Goal: Information Seeking & Learning: Check status

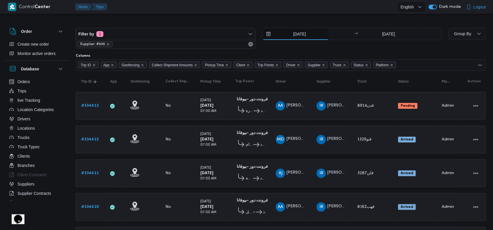
click at [292, 30] on input "30/8/2025" at bounding box center [295, 34] width 66 height 12
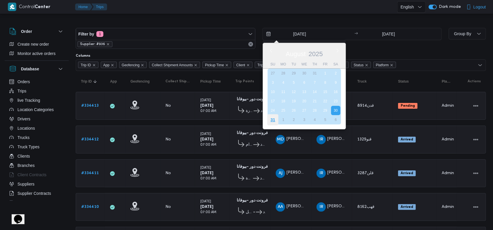
click at [272, 119] on div "31" at bounding box center [272, 119] width 11 height 11
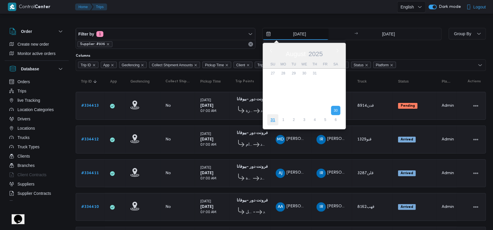
type input "31/8/2025"
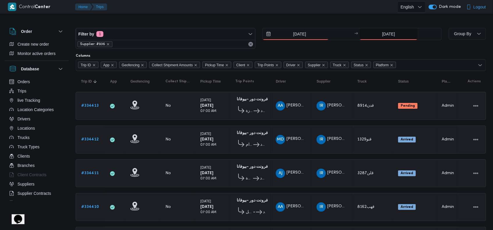
click at [380, 34] on input "30/8/2025" at bounding box center [388, 34] width 58 height 12
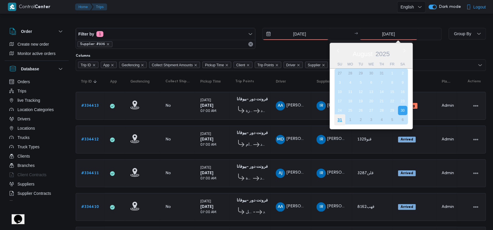
click at [338, 121] on div "31" at bounding box center [339, 119] width 11 height 11
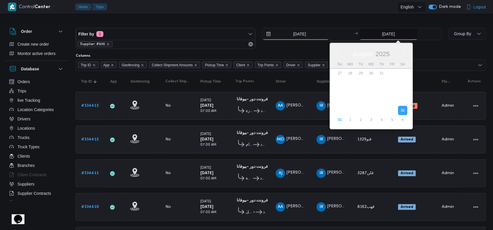
type input "31/8/2025"
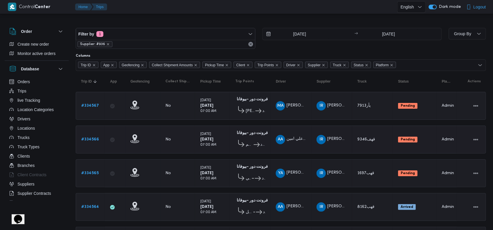
click at [247, 133] on b "فرونت دور -بيوفانا" at bounding box center [252, 133] width 31 height 4
click at [106, 44] on icon "remove selected entity" at bounding box center [107, 43] width 3 height 3
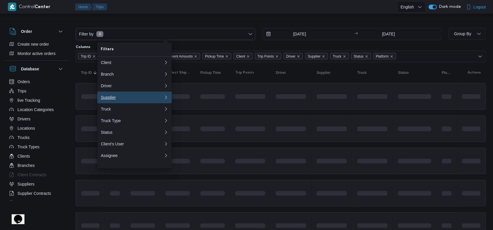
click at [114, 100] on div "Supplier" at bounding box center [131, 97] width 61 height 5
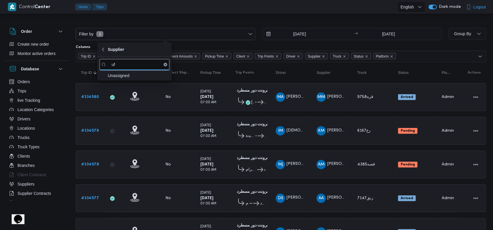
type input "u"
type input "h"
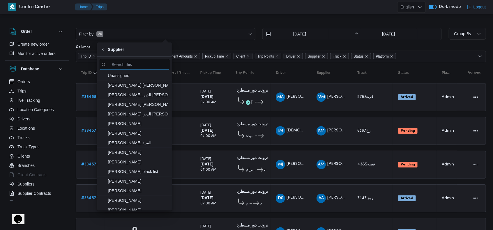
click at [139, 67] on input "search filters" at bounding box center [135, 64] width 70 height 11
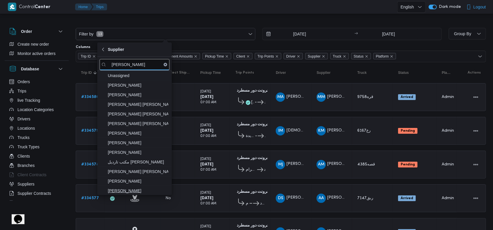
type input "عبدالقا"
click at [152, 189] on span "عبدالقادر عادل عبدالقادر الحسيني" at bounding box center [138, 190] width 61 height 7
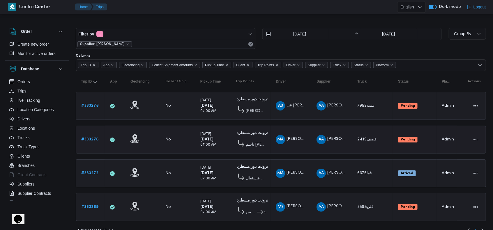
click at [298, 145] on td "Driver MA محمد عزت السيد بيومى جمعه" at bounding box center [290, 140] width 41 height 28
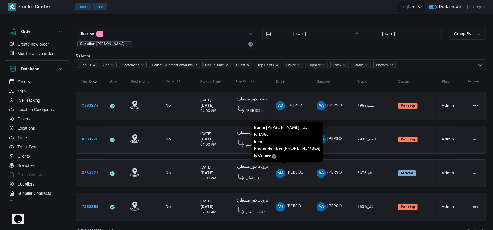
scroll to position [7, 0]
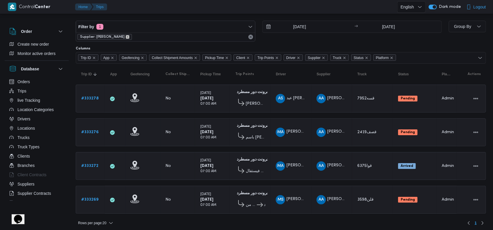
click at [129, 36] on icon "remove selected entity" at bounding box center [127, 36] width 3 height 3
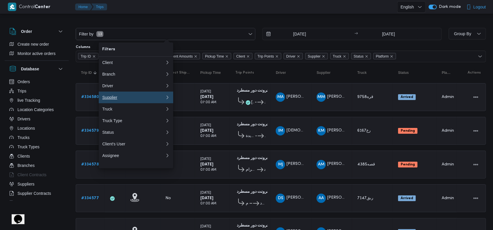
click at [122, 100] on div "Supplier" at bounding box center [132, 97] width 61 height 5
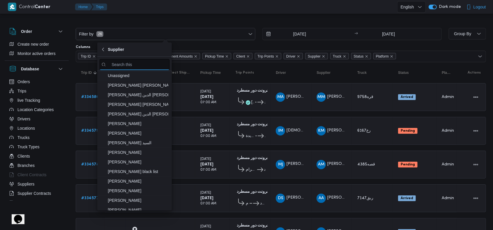
click at [138, 59] on input "search filters" at bounding box center [135, 64] width 70 height 11
click at [140, 64] on input "search filters" at bounding box center [135, 64] width 70 height 11
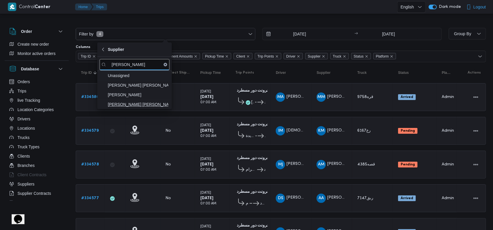
type input "شريف"
click at [145, 102] on span "شريف بدر عبد الحميد عبد المجيد بدر" at bounding box center [138, 104] width 61 height 7
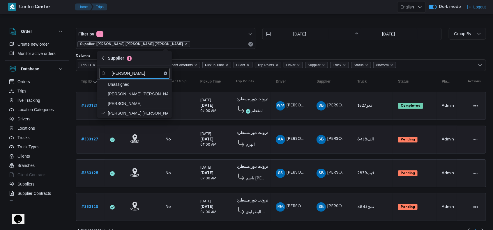
click at [283, 146] on td "Driver AA عبدالمنعم احمد علي النجار" at bounding box center [290, 140] width 41 height 28
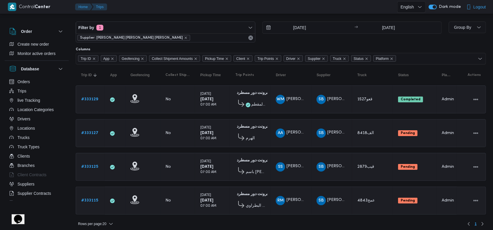
scroll to position [7, 0]
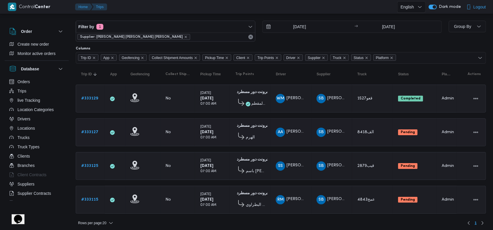
click at [405, 133] on span "Pending" at bounding box center [407, 132] width 19 height 6
click at [407, 144] on td "Status Pending" at bounding box center [414, 132] width 44 height 28
click at [407, 132] on b "Pending" at bounding box center [407, 132] width 14 height 3
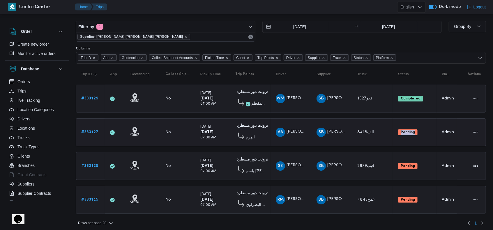
click at [407, 137] on td "Status Pending" at bounding box center [414, 132] width 44 height 28
click at [313, 225] on div "Rows per page : 20 1" at bounding box center [280, 223] width 417 height 14
click at [184, 37] on icon "remove selected entity" at bounding box center [185, 36] width 3 height 3
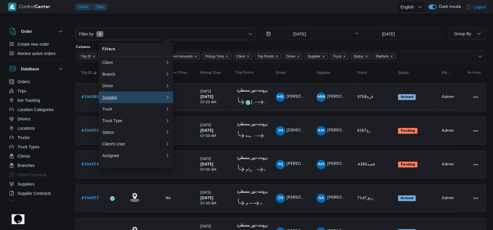
click at [123, 103] on button "Supplier 0" at bounding box center [136, 98] width 74 height 12
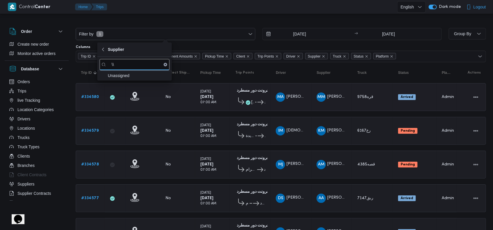
type input "\"
type input "محمد ناصر"
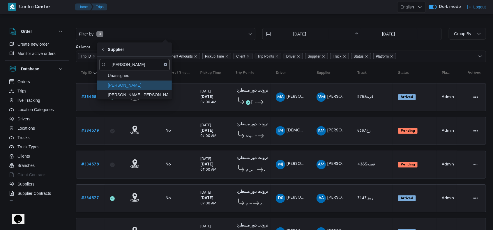
click at [136, 87] on span "محمد ناصر كامل عباس" at bounding box center [138, 85] width 61 height 7
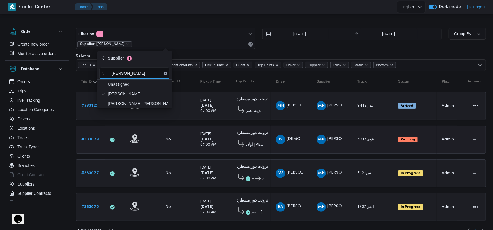
click at [261, 137] on div "اولاد المحلاوي مصطفي النحاس" at bounding box center [250, 143] width 30 height 13
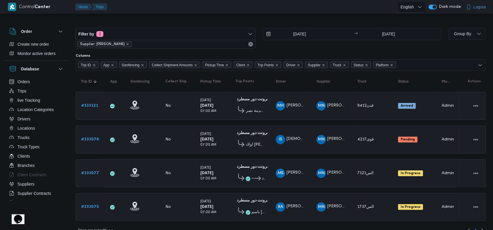
scroll to position [7, 0]
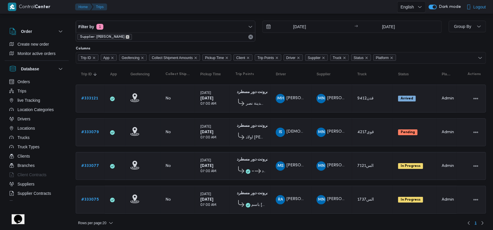
click at [129, 38] on icon "remove selected entity" at bounding box center [127, 36] width 3 height 3
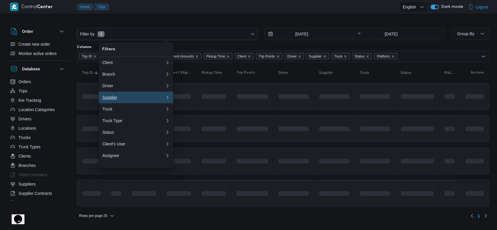
click at [132, 100] on div "Supplier" at bounding box center [132, 97] width 61 height 5
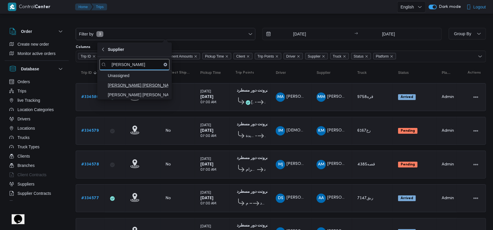
type input "احمد عز"
click at [129, 86] on span "احمد عزمى احمد فرجانى" at bounding box center [138, 85] width 61 height 7
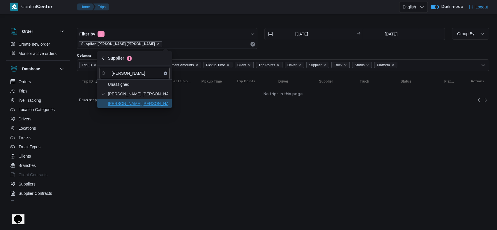
click at [141, 102] on span "احمد عزت سيد دويش سليمان" at bounding box center [138, 103] width 61 height 7
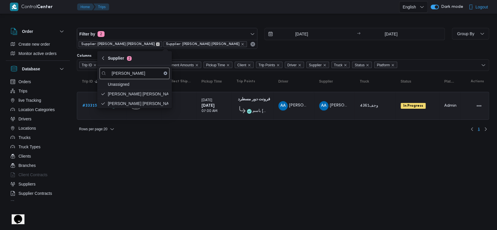
click at [156, 43] on icon "remove selected entity" at bounding box center [157, 43] width 3 height 3
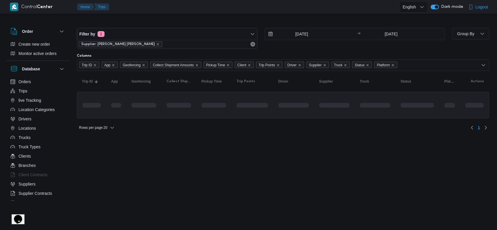
click at [198, 113] on td at bounding box center [213, 105] width 35 height 26
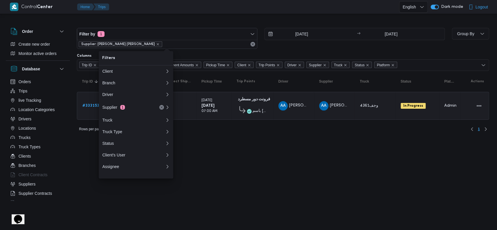
click at [236, 134] on div "Rows per page : 20 1" at bounding box center [282, 129] width 419 height 14
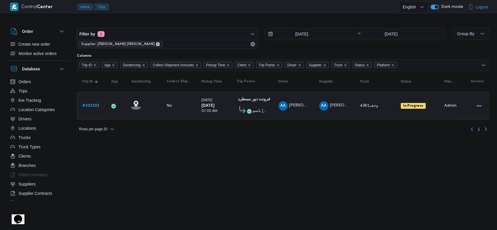
click at [156, 43] on icon "remove selected entity" at bounding box center [157, 43] width 3 height 3
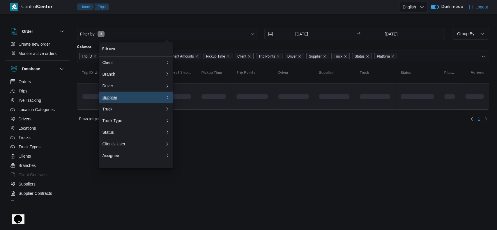
click at [115, 103] on button "Supplier 0" at bounding box center [136, 98] width 74 height 12
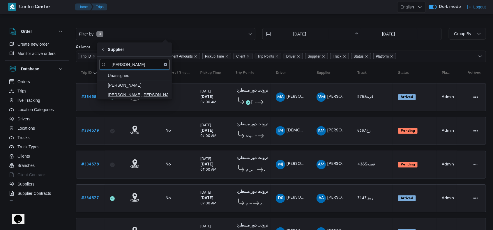
type input "محمد هان"
click at [137, 92] on span "[PERSON_NAME] [PERSON_NAME]" at bounding box center [138, 94] width 61 height 7
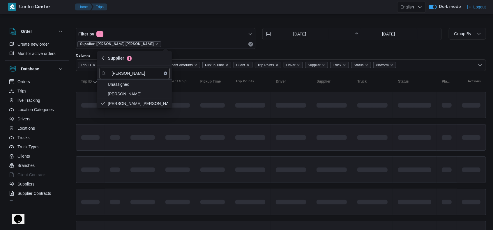
click at [229, 138] on td at bounding box center [212, 137] width 35 height 26
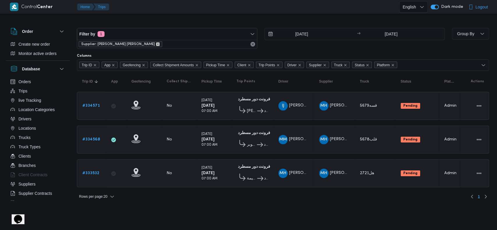
click at [156, 45] on icon "remove selected entity" at bounding box center [157, 43] width 3 height 3
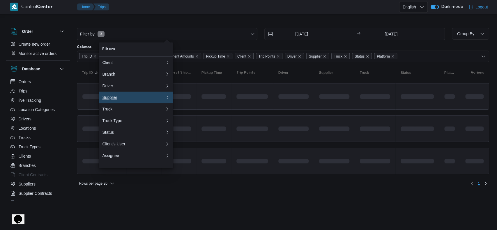
click at [119, 100] on div "Supplier" at bounding box center [132, 97] width 61 height 5
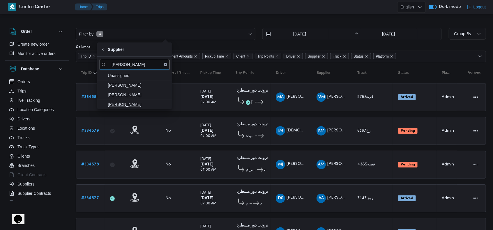
type input "عبدالواح"
click at [125, 104] on span "[PERSON_NAME]" at bounding box center [138, 104] width 61 height 7
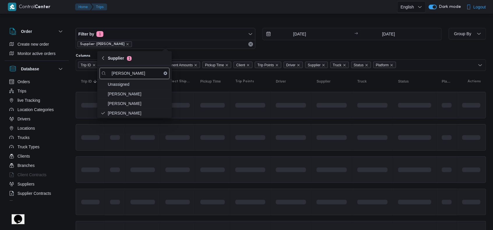
click at [234, 158] on div at bounding box center [250, 169] width 35 height 23
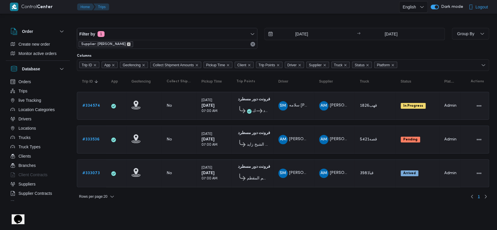
click at [130, 44] on icon "remove selected entity" at bounding box center [128, 43] width 3 height 3
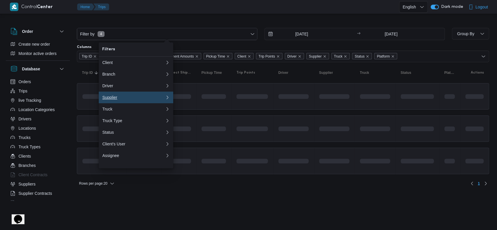
click at [118, 97] on div "Supplier" at bounding box center [132, 97] width 61 height 5
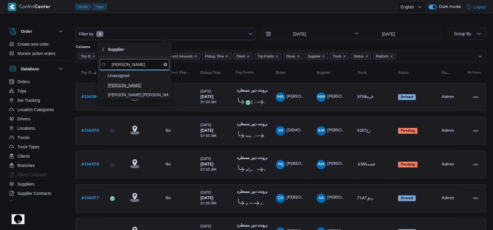
type input "محمد ناصر"
click at [143, 87] on span "محمد ناصر كامل عباس" at bounding box center [138, 85] width 61 height 7
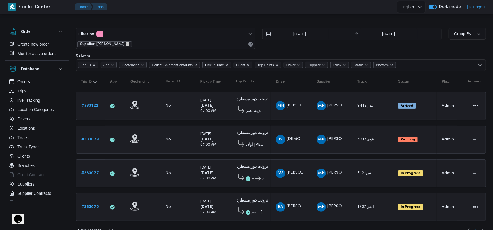
click at [129, 44] on icon "remove selected entity" at bounding box center [127, 43] width 3 height 3
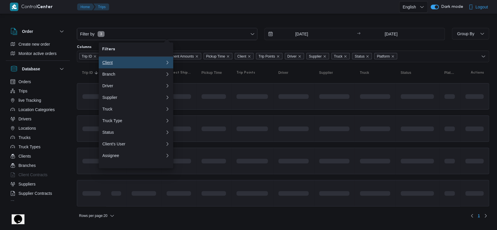
click at [121, 65] on button "Client" at bounding box center [136, 63] width 74 height 12
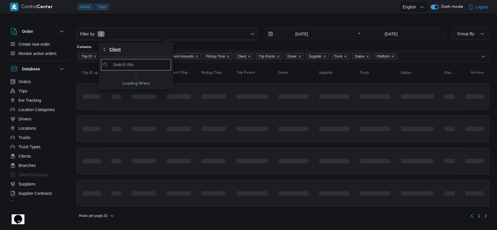
click at [107, 54] on button "Client" at bounding box center [136, 49] width 74 height 14
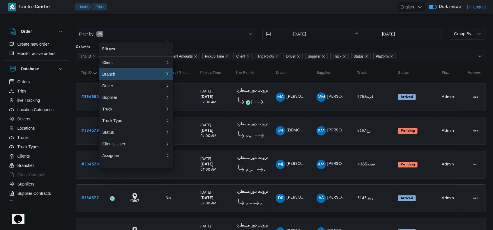
click at [123, 76] on div "Branch" at bounding box center [133, 74] width 63 height 5
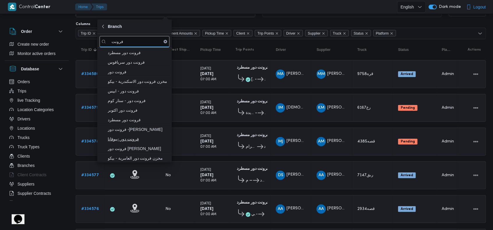
scroll to position [39, 0]
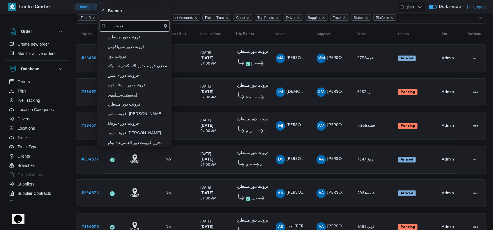
type input "فرونت"
click at [136, 93] on span "فرونت دور اكتوبر" at bounding box center [138, 94] width 61 height 7
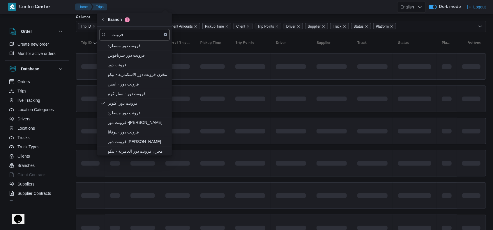
drag, startPoint x: 270, startPoint y: 118, endPoint x: 268, endPoint y: 115, distance: 3.7
click at [270, 118] on td at bounding box center [250, 131] width 40 height 26
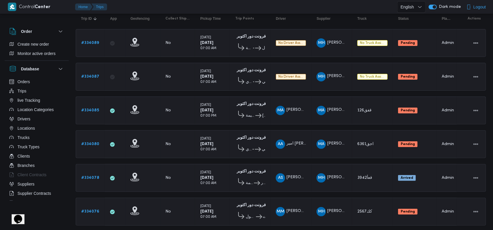
scroll to position [73, 0]
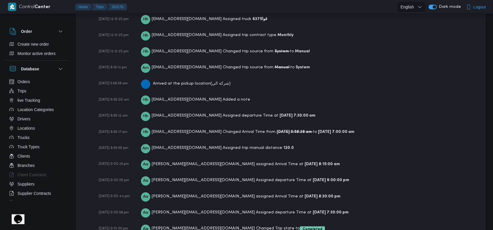
scroll to position [944, 0]
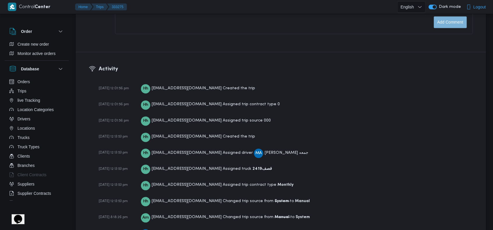
scroll to position [927, 0]
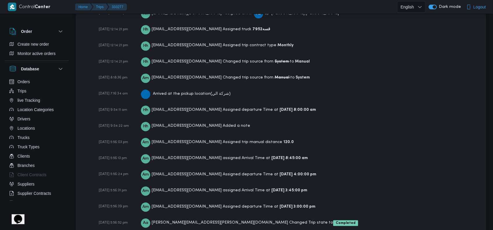
scroll to position [927, 0]
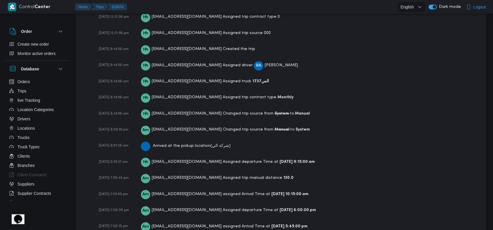
scroll to position [911, 0]
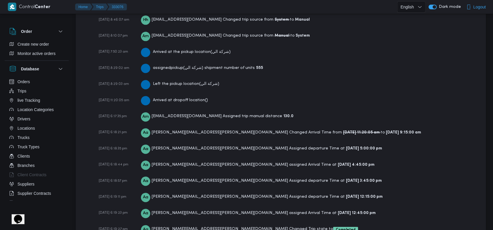
scroll to position [992, 0]
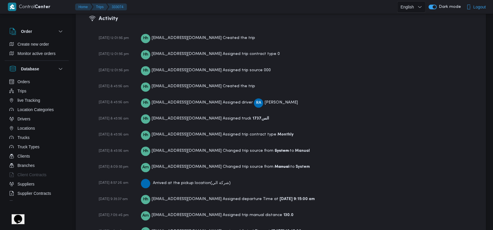
scroll to position [911, 0]
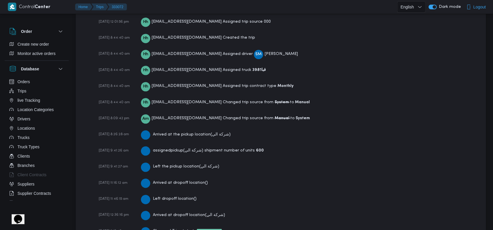
scroll to position [960, 0]
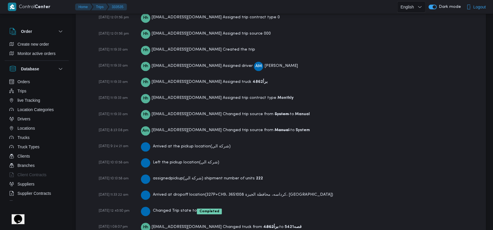
scroll to position [944, 0]
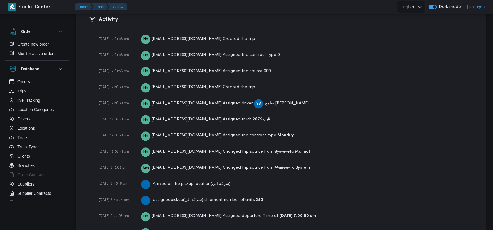
scroll to position [811, 0]
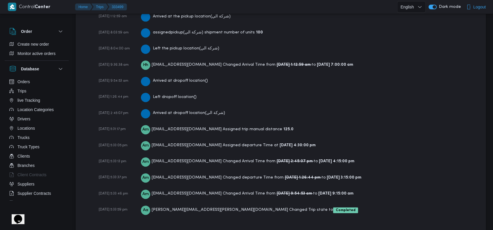
scroll to position [993, 0]
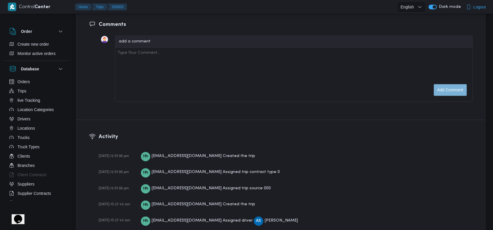
scroll to position [740, 0]
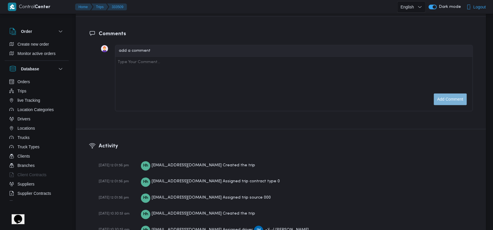
scroll to position [856, 0]
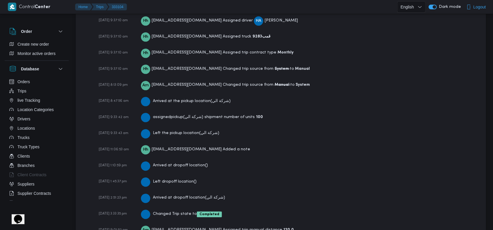
scroll to position [993, 0]
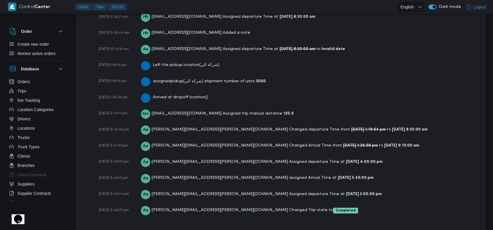
scroll to position [1010, 0]
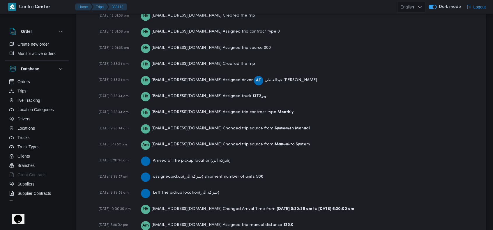
scroll to position [931, 0]
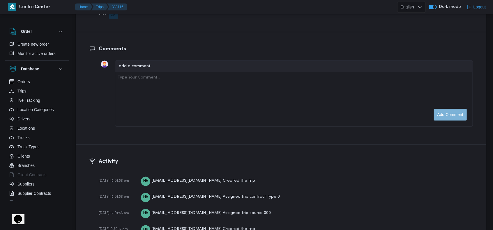
scroll to position [897, 0]
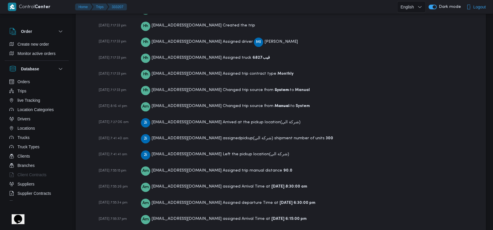
scroll to position [892, 0]
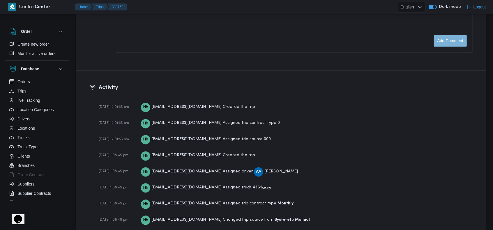
scroll to position [853, 0]
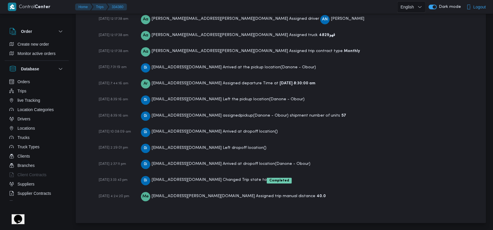
scroll to position [840, 0]
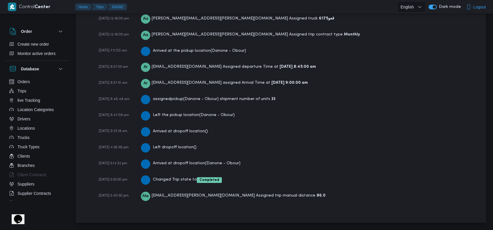
scroll to position [857, 0]
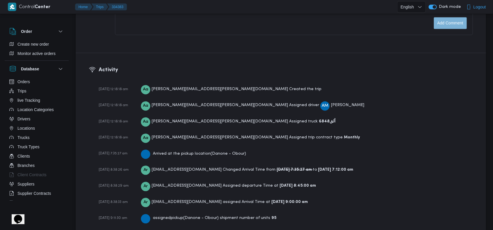
scroll to position [873, 0]
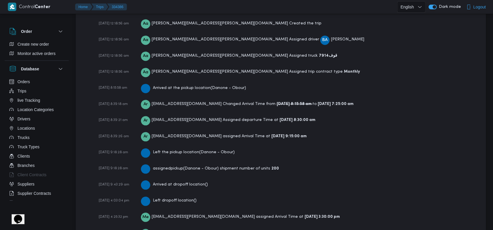
scroll to position [931, 0]
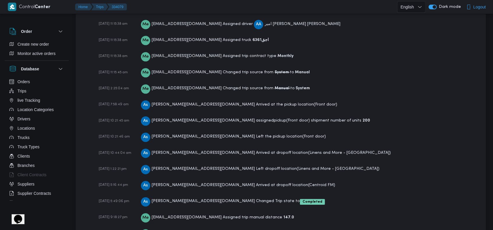
scroll to position [944, 0]
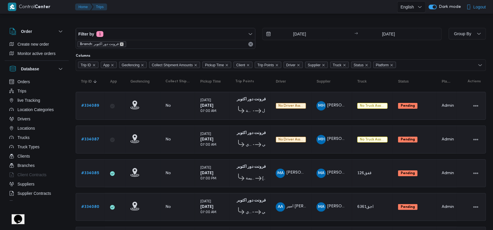
drag, startPoint x: 121, startPoint y: 44, endPoint x: 133, endPoint y: 64, distance: 23.2
click at [121, 44] on icon "remove selected entity" at bounding box center [121, 43] width 3 height 3
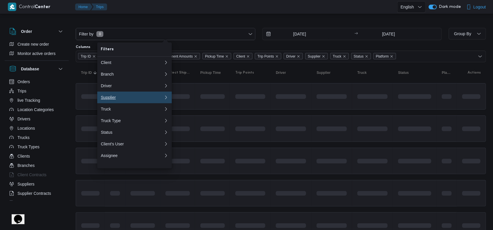
click at [127, 97] on div "Supplier" at bounding box center [132, 97] width 63 height 5
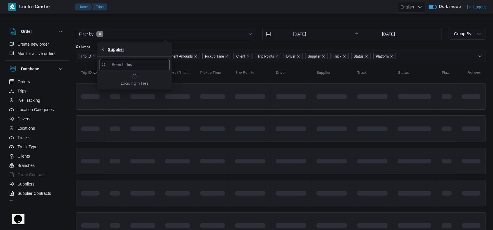
click at [103, 53] on button "Supplier" at bounding box center [134, 49] width 74 height 14
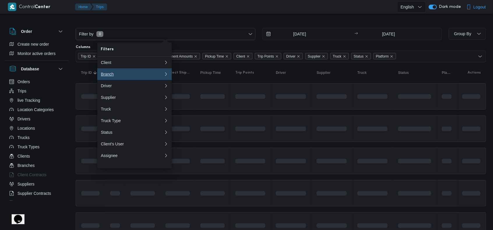
click at [121, 75] on div "Branch" at bounding box center [131, 74] width 61 height 5
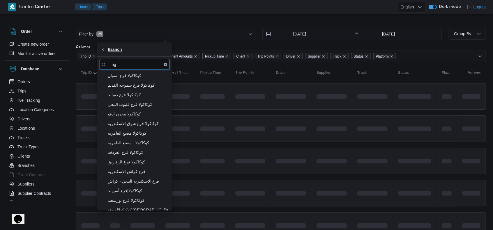
type input "h"
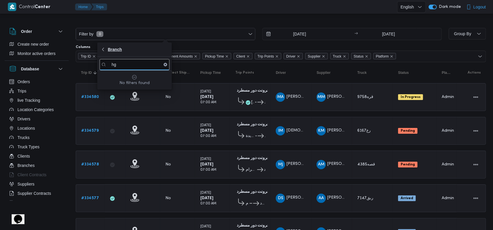
type input "h"
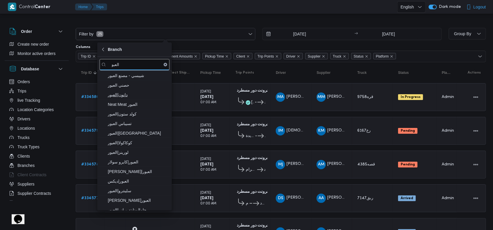
type input "العبو"
drag, startPoint x: 139, startPoint y: 93, endPoint x: 182, endPoint y: 101, distance: 43.1
click at [139, 93] on span "دانون|العبور" at bounding box center [138, 94] width 61 height 7
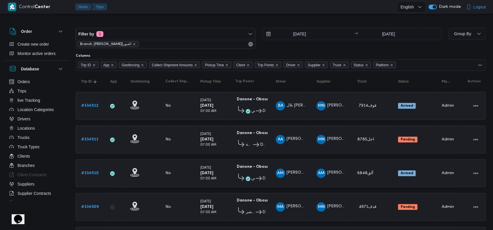
click at [269, 129] on td "Trip Points Danone - Obour 07:48 PM قسم النزهة Danone - Obour" at bounding box center [250, 140] width 40 height 28
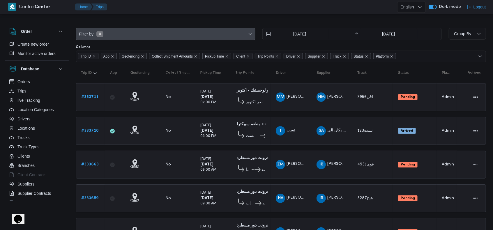
click at [112, 38] on span "Filter by 0" at bounding box center [165, 34] width 179 height 12
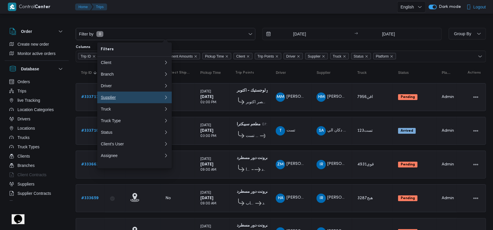
click at [132, 98] on div "Supplier" at bounding box center [132, 97] width 63 height 5
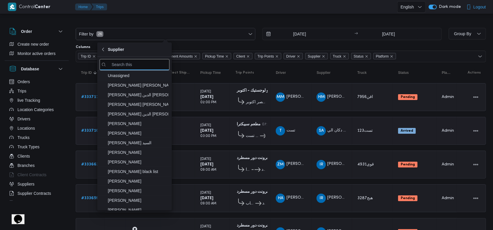
click at [201, 125] on small "Tuesday" at bounding box center [205, 125] width 11 height 3
